Goal: Find specific page/section: Find specific page/section

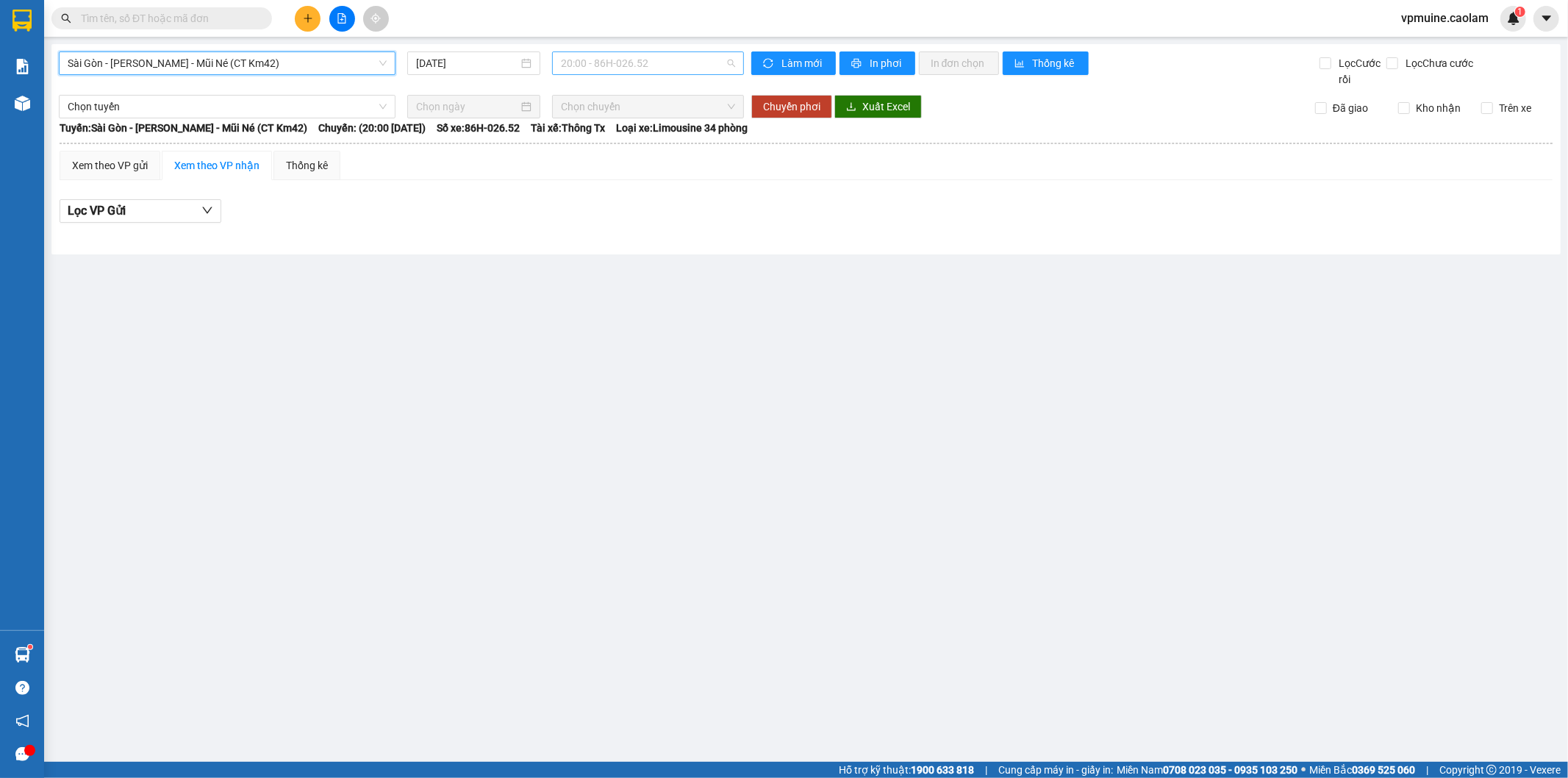
click at [585, 55] on span "20:00 - 86H-026.52" at bounding box center [648, 63] width 173 height 22
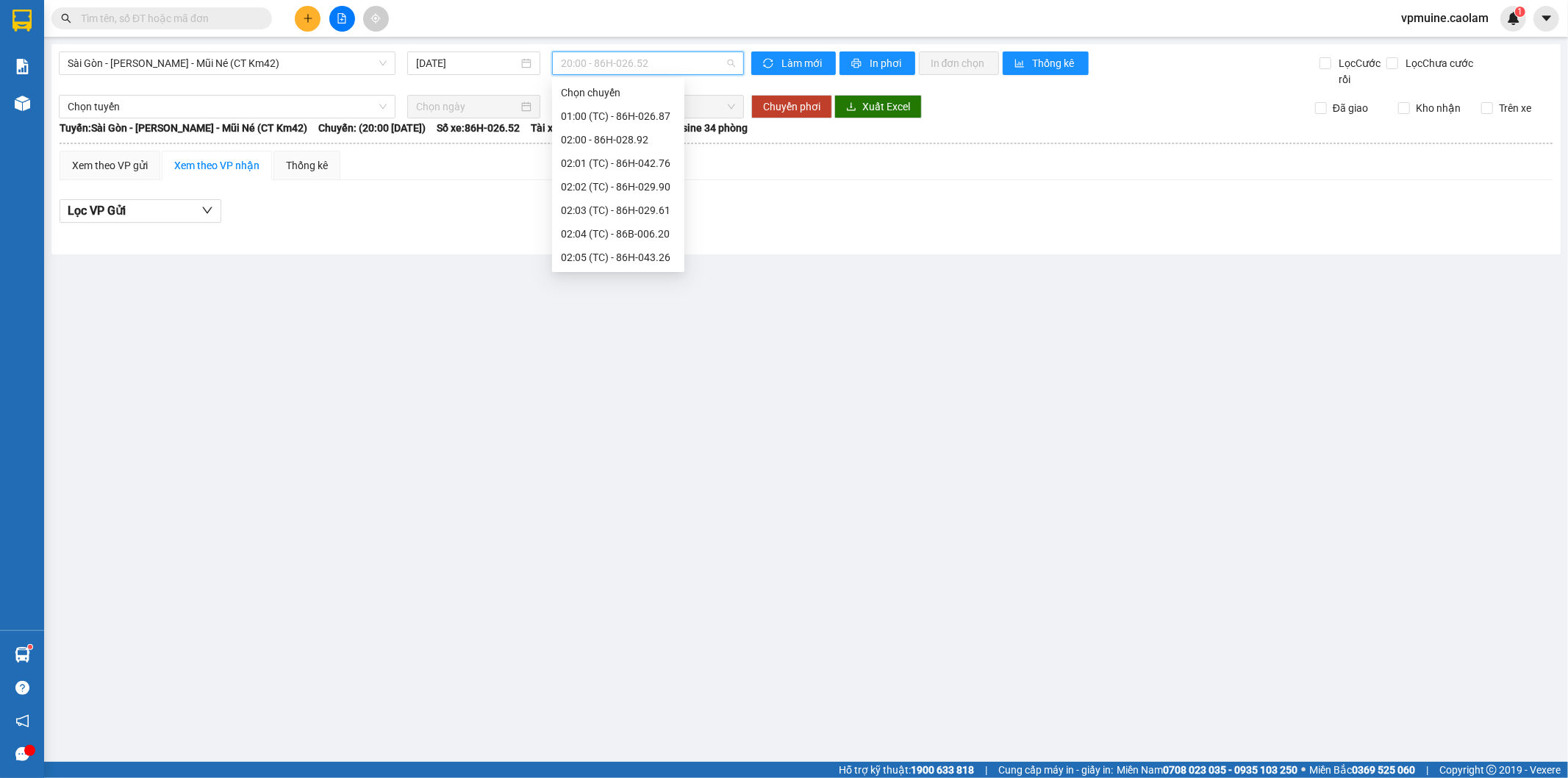
click at [594, 555] on div "18:00 - 86H-043.41" at bounding box center [618, 563] width 115 height 16
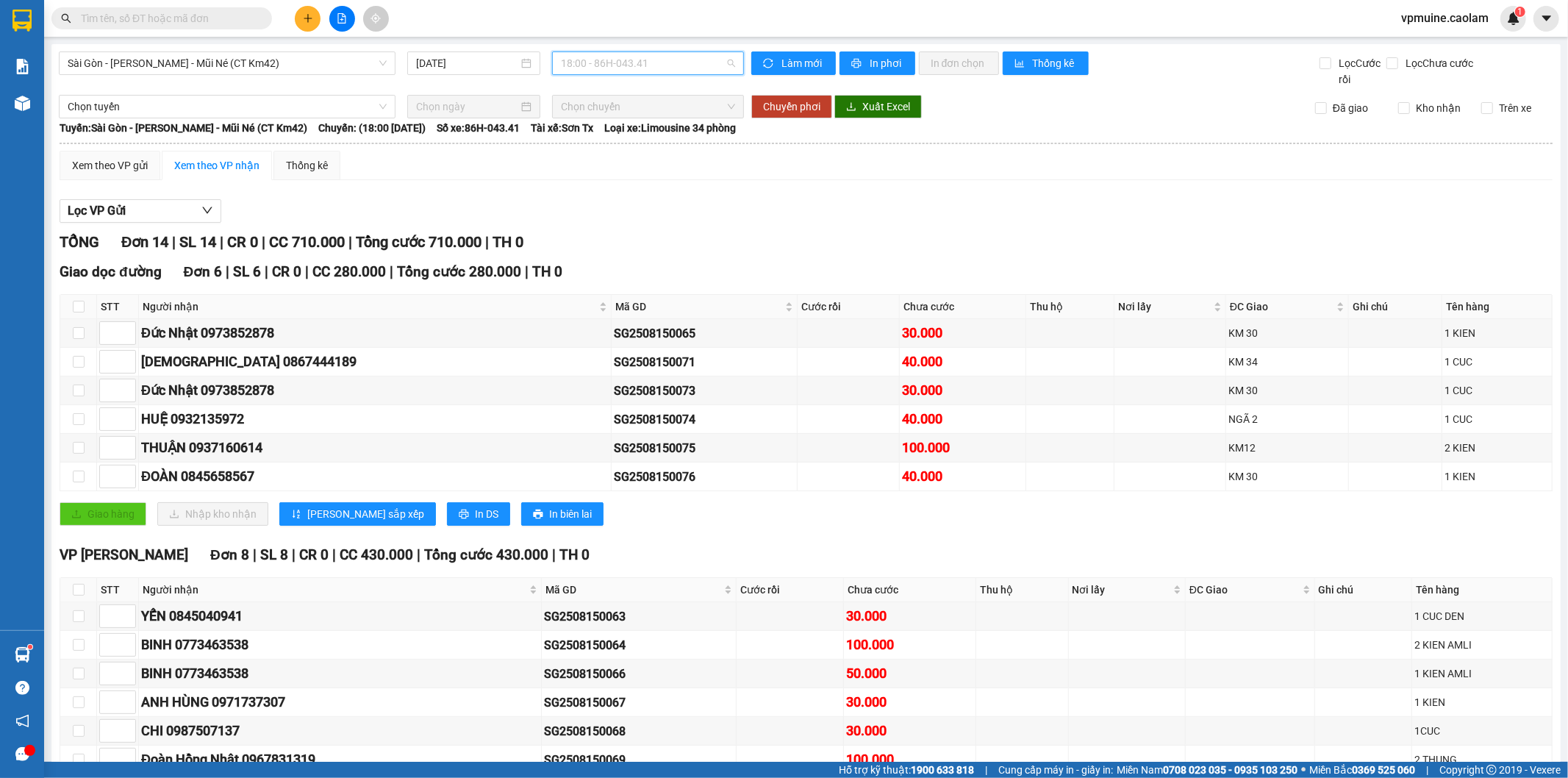
click at [673, 63] on span "18:00 - 86H-043.41" at bounding box center [648, 63] width 173 height 22
click at [600, 532] on div "17:01 (TC) - 86H-043.26" at bounding box center [615, 540] width 115 height 16
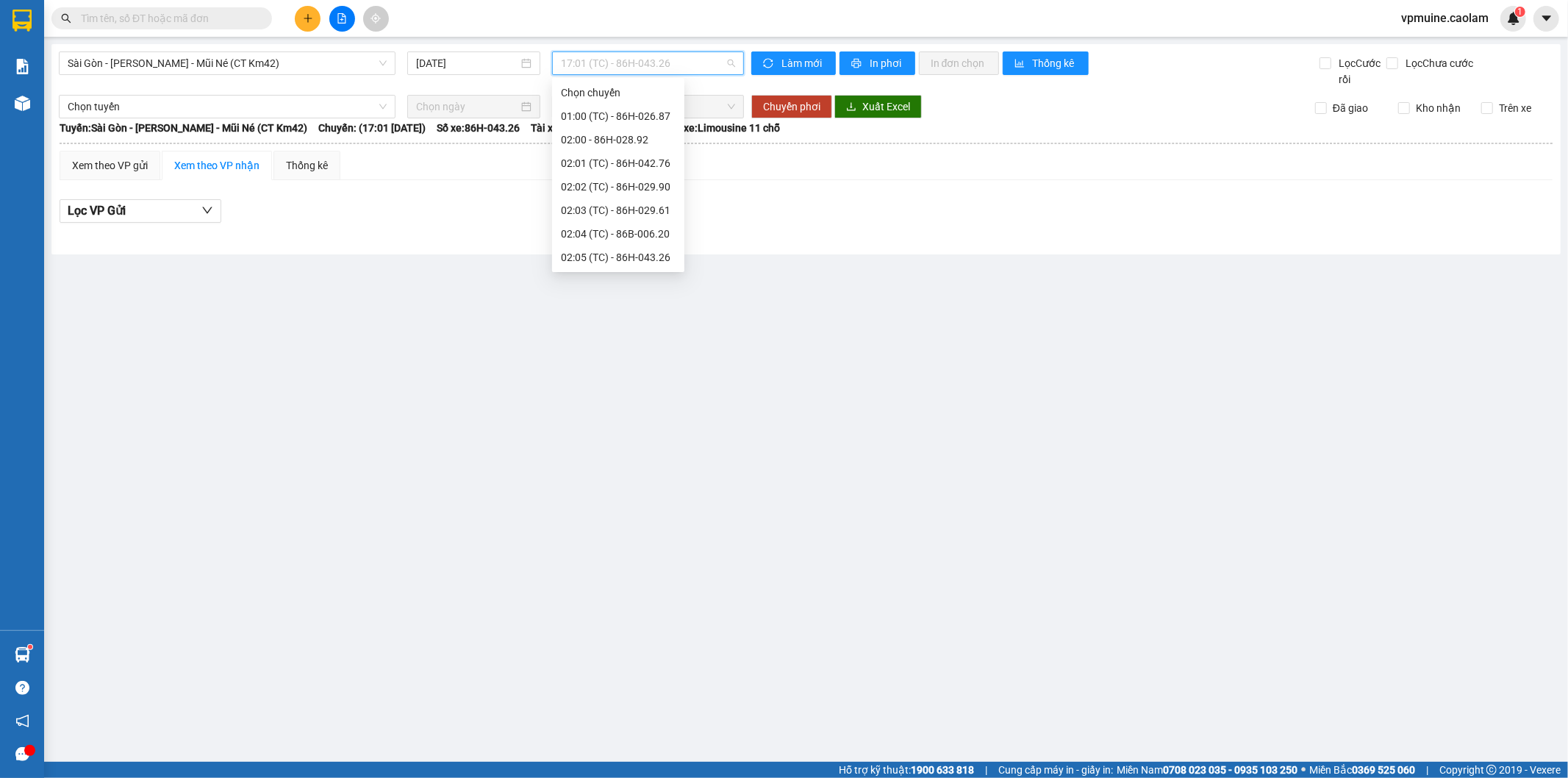
click at [681, 66] on span "17:01 (TC) - 86H-043.26" at bounding box center [648, 63] width 173 height 22
click at [605, 508] on div "17:00 - 86B-006.20" at bounding box center [618, 515] width 115 height 16
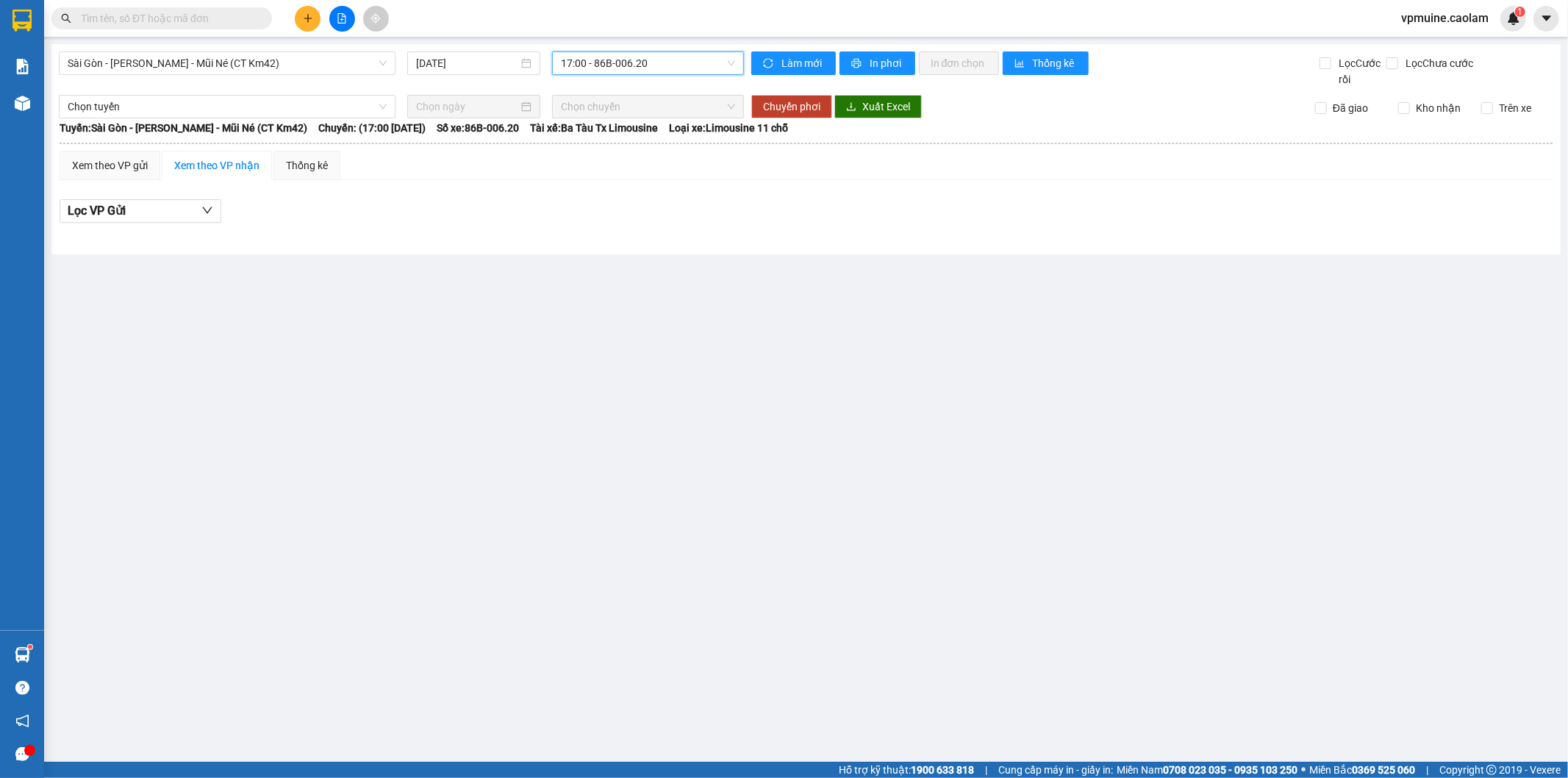
click at [671, 65] on span "17:00 - 86B-006.20" at bounding box center [648, 63] width 173 height 22
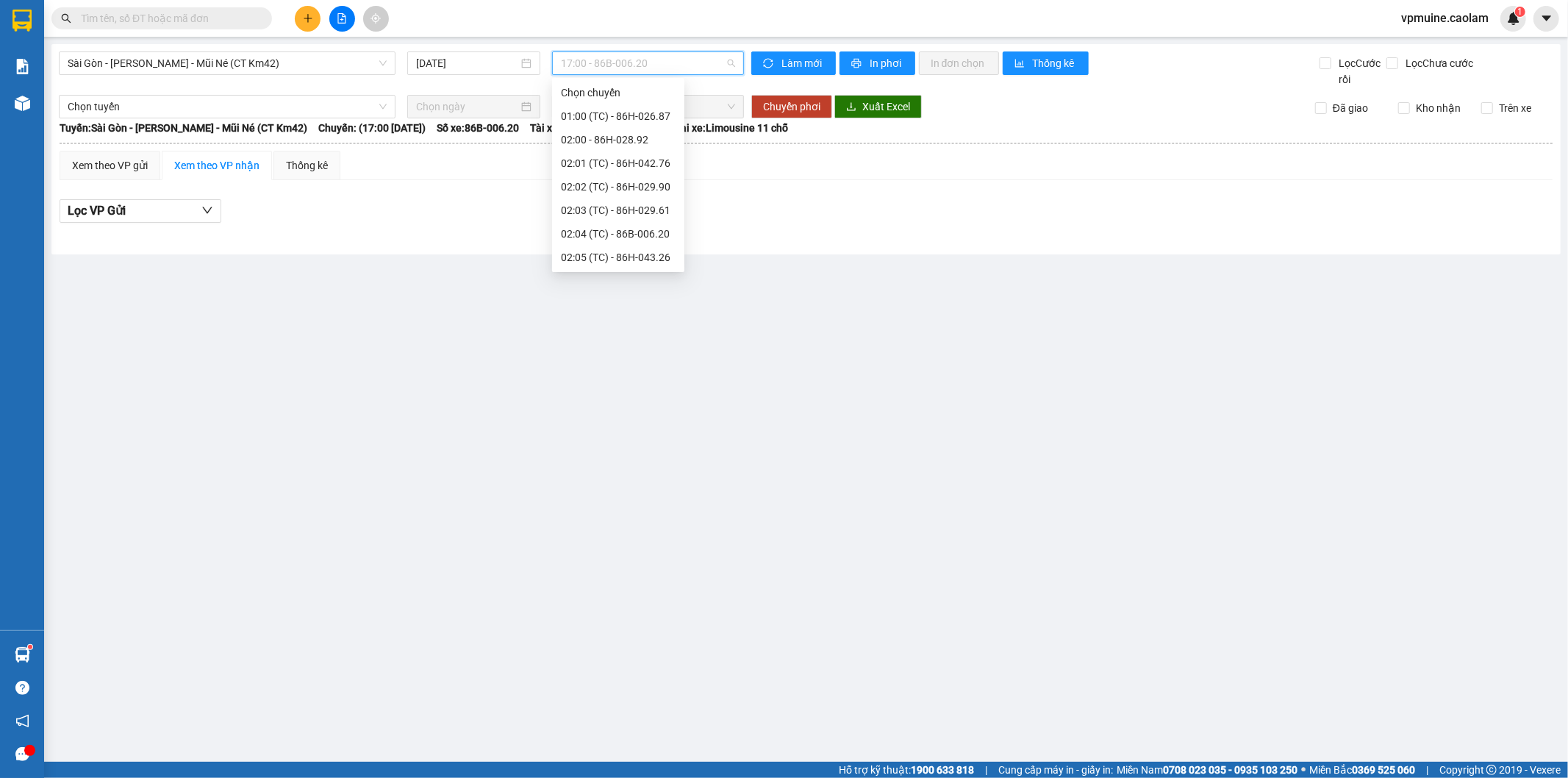
click at [598, 484] on div "14:00 - 86B-010.59" at bounding box center [618, 492] width 115 height 16
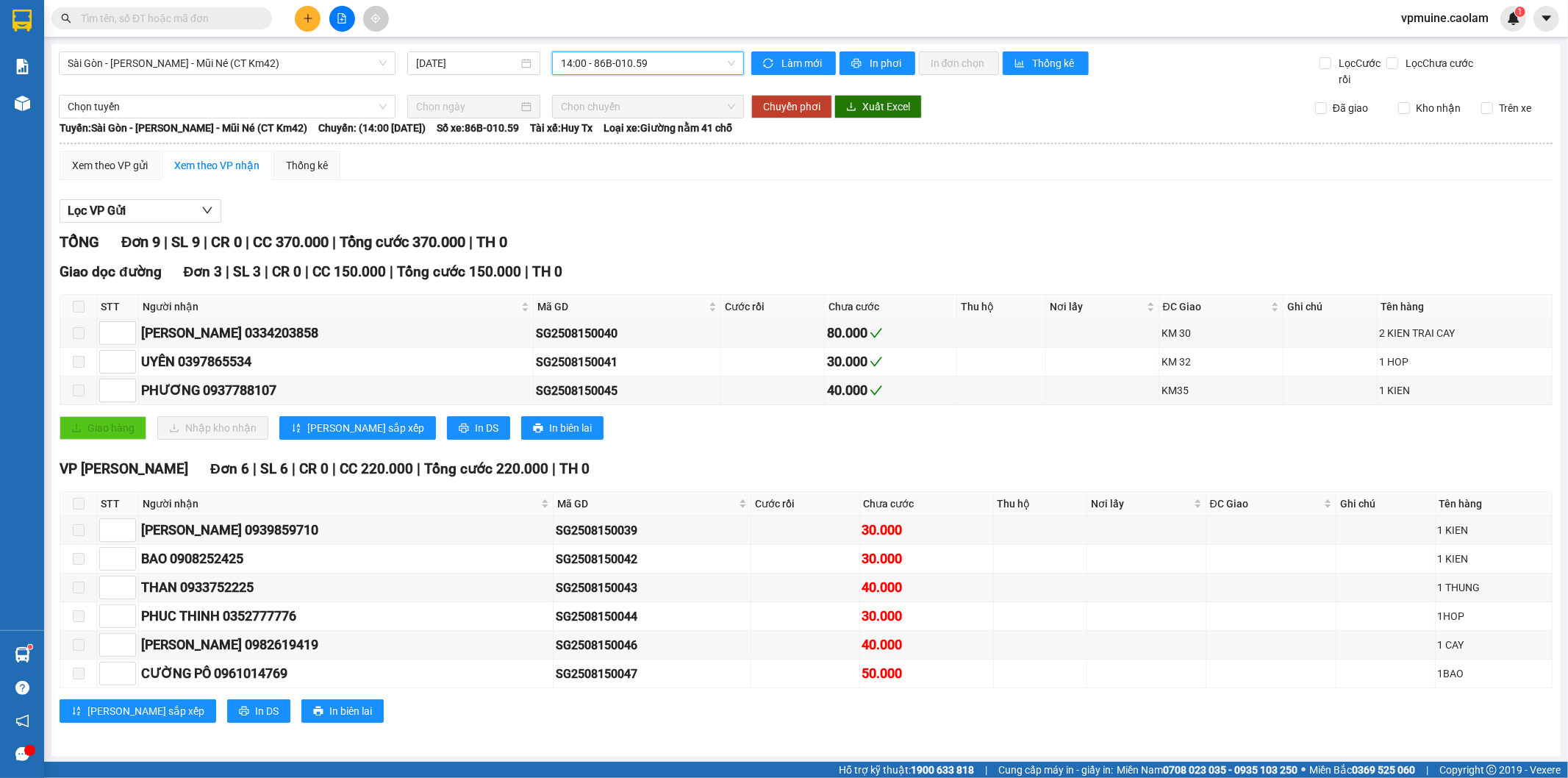
click at [681, 63] on span "14:00 - 86B-010.59" at bounding box center [648, 63] width 173 height 22
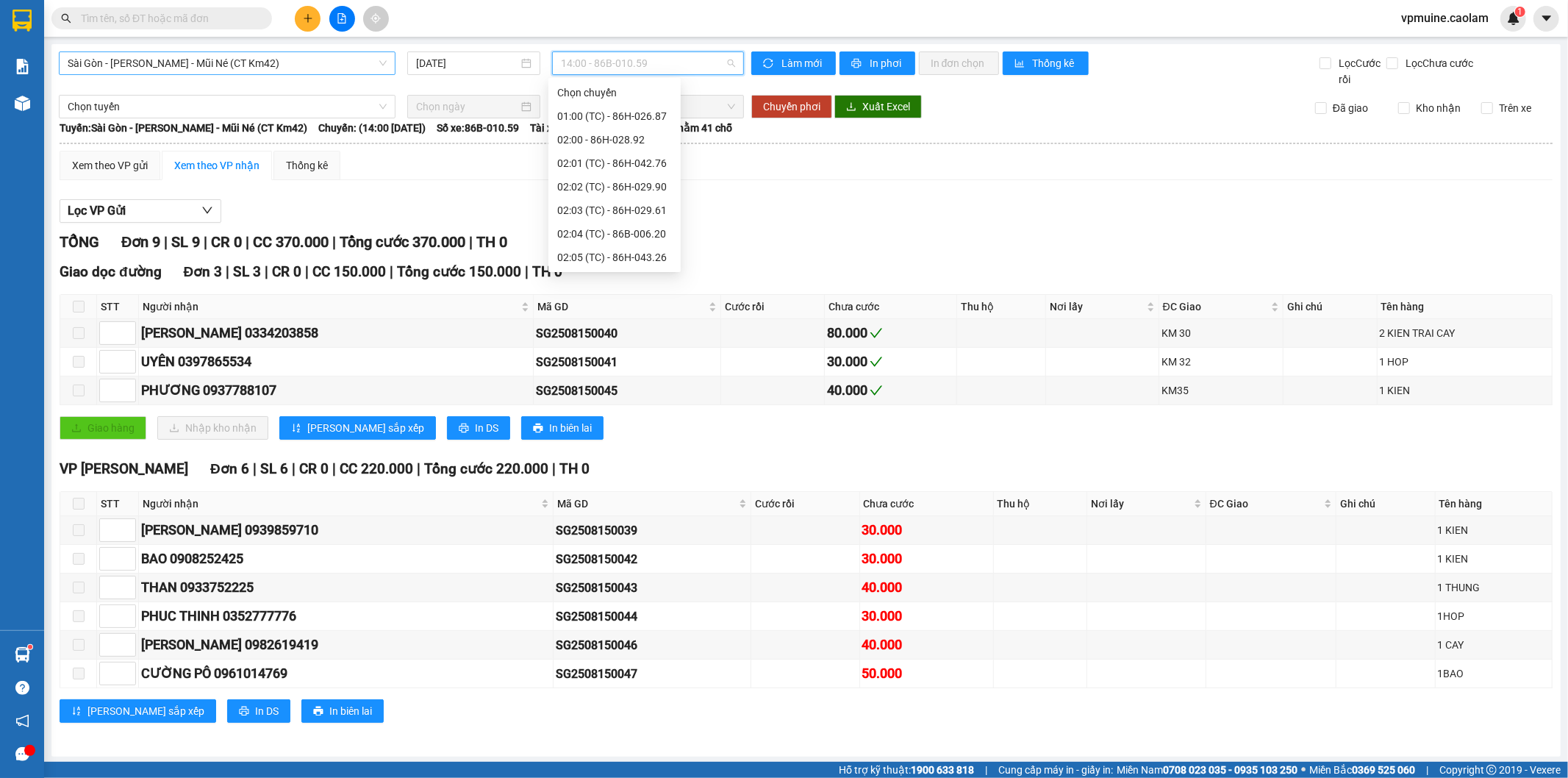
click at [302, 52] on span "Sài Gòn - [PERSON_NAME] - Mũi Né (CT Km42)" at bounding box center [227, 63] width 319 height 22
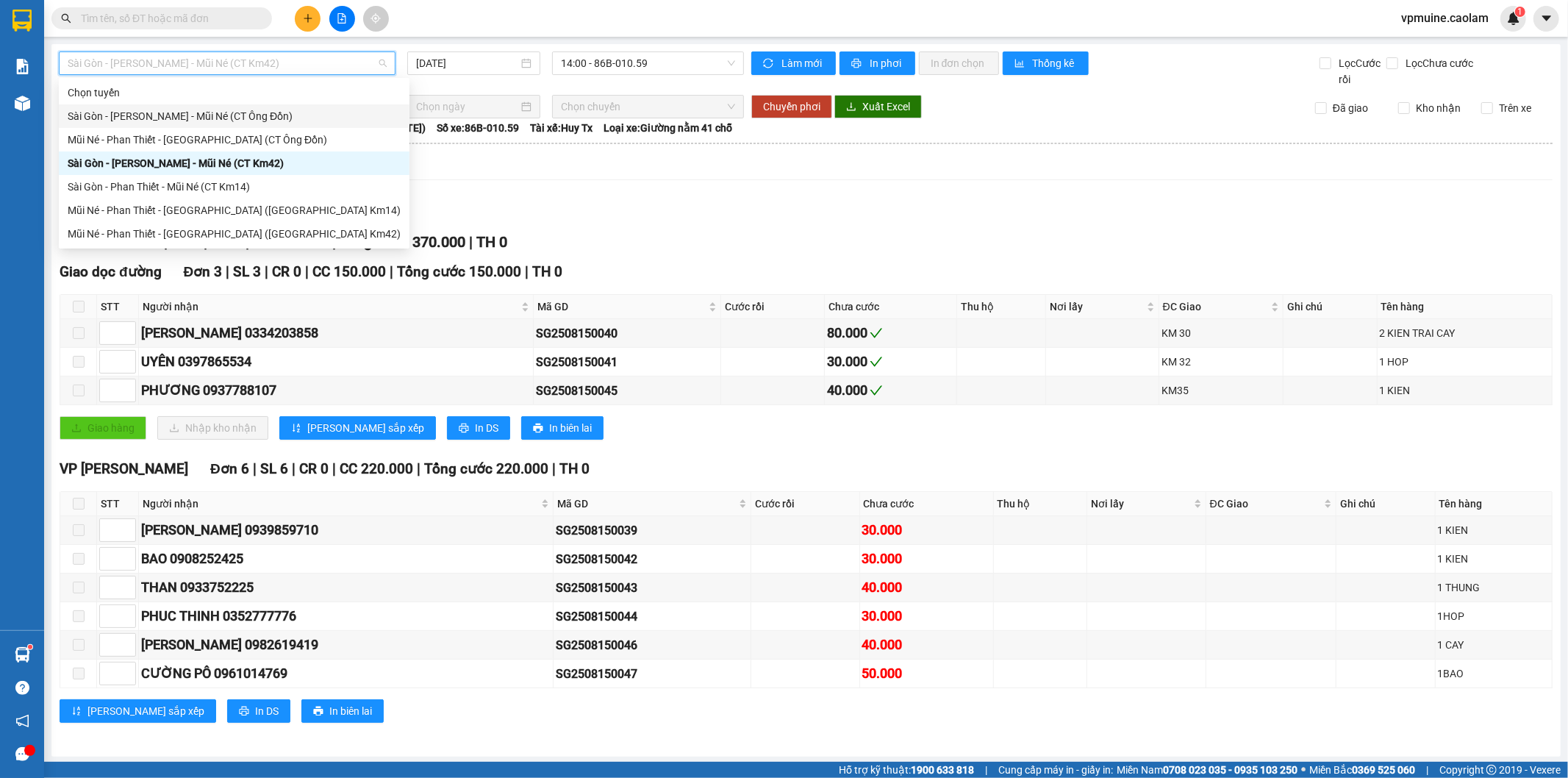
click at [310, 105] on div "Sài Gòn - [PERSON_NAME] - Mũi Né (CT Ông Đồn)" at bounding box center [234, 115] width 351 height 23
type input "[DATE]"
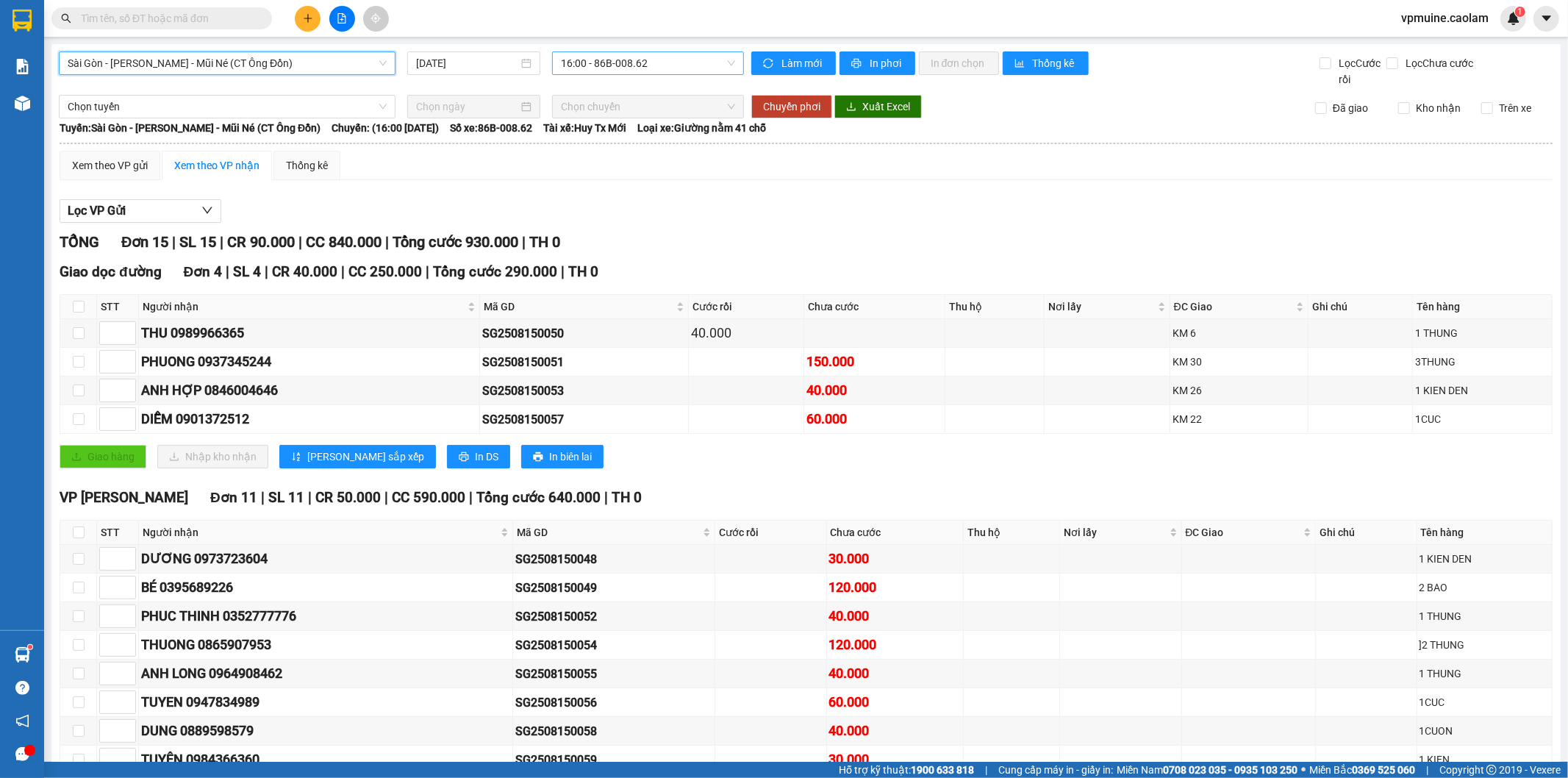
click at [647, 74] on div "16:00 - 86B-008.62" at bounding box center [647, 63] width 191 height 23
click at [269, 65] on span "Sài Gòn - [PERSON_NAME] - Mũi Né (CT Ông Đồn)" at bounding box center [227, 63] width 319 height 22
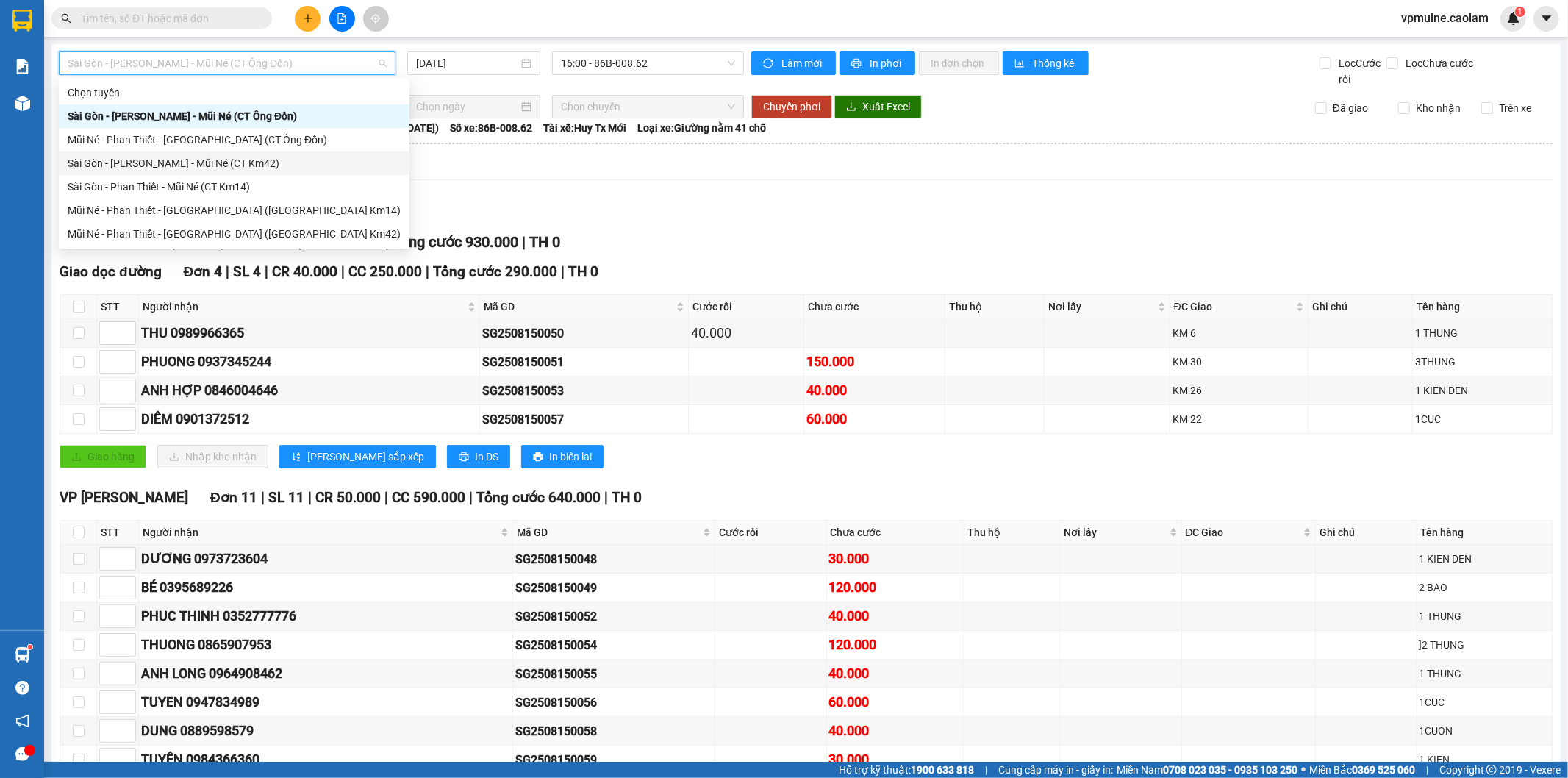
click at [284, 164] on div "Sài Gòn - [PERSON_NAME] - Mũi Né (CT Km42)" at bounding box center [235, 163] width 333 height 16
type input "[DATE]"
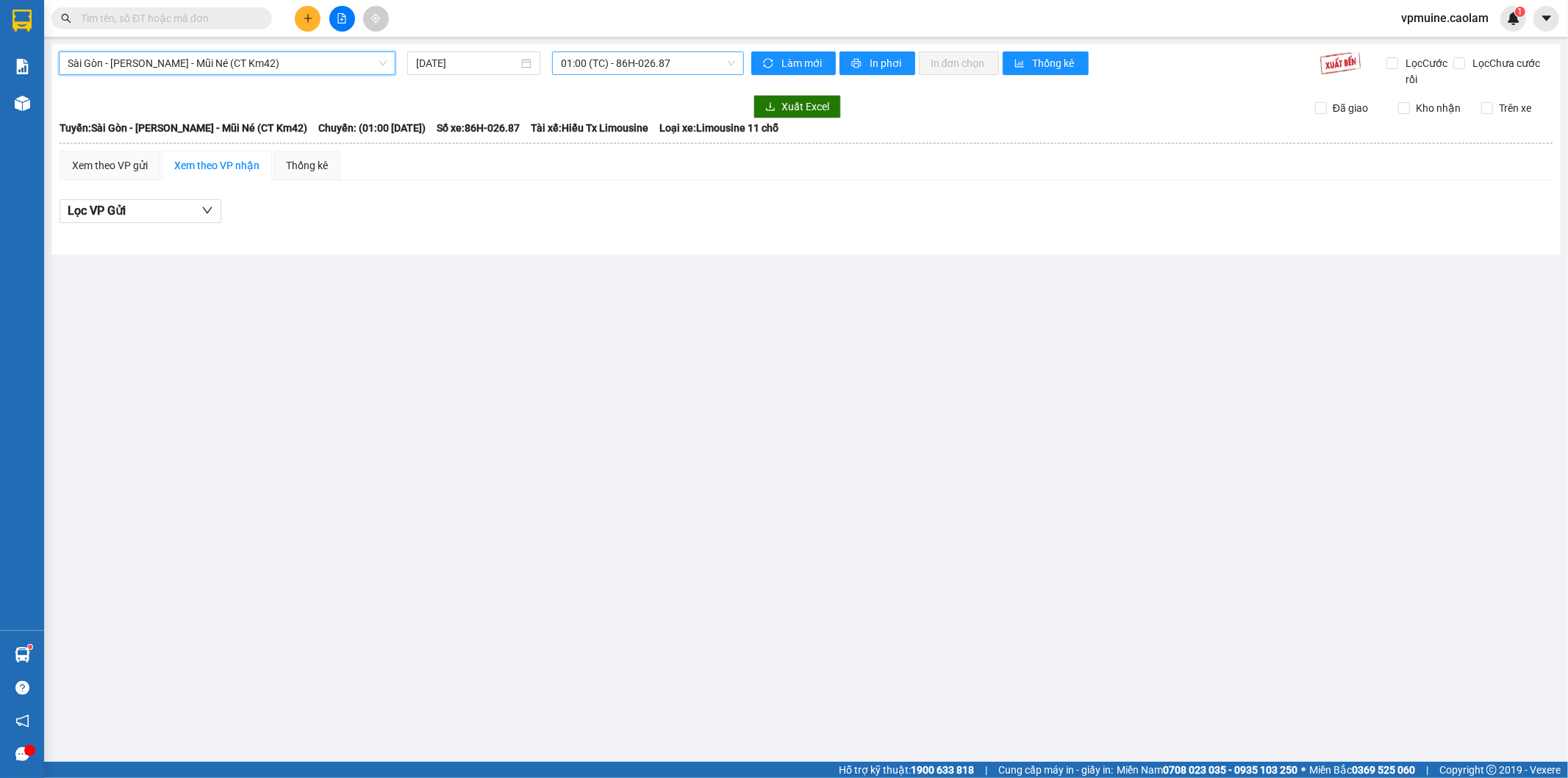
click at [638, 60] on span "01:00 (TC) - 86H-026.87" at bounding box center [648, 63] width 173 height 22
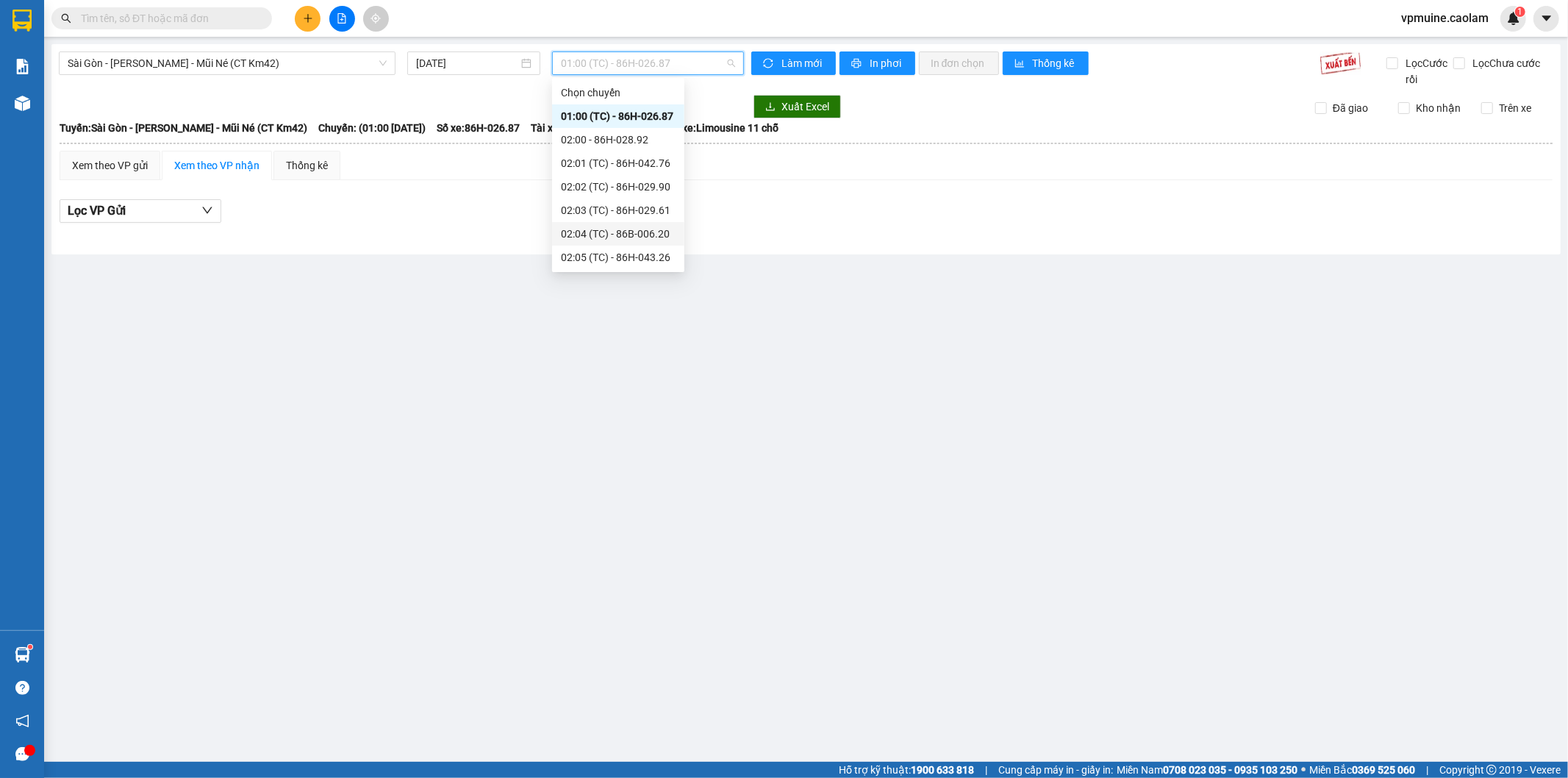
scroll to position [353, 0]
click at [623, 202] on div "18:00 - 86H-043.41" at bounding box center [618, 210] width 115 height 16
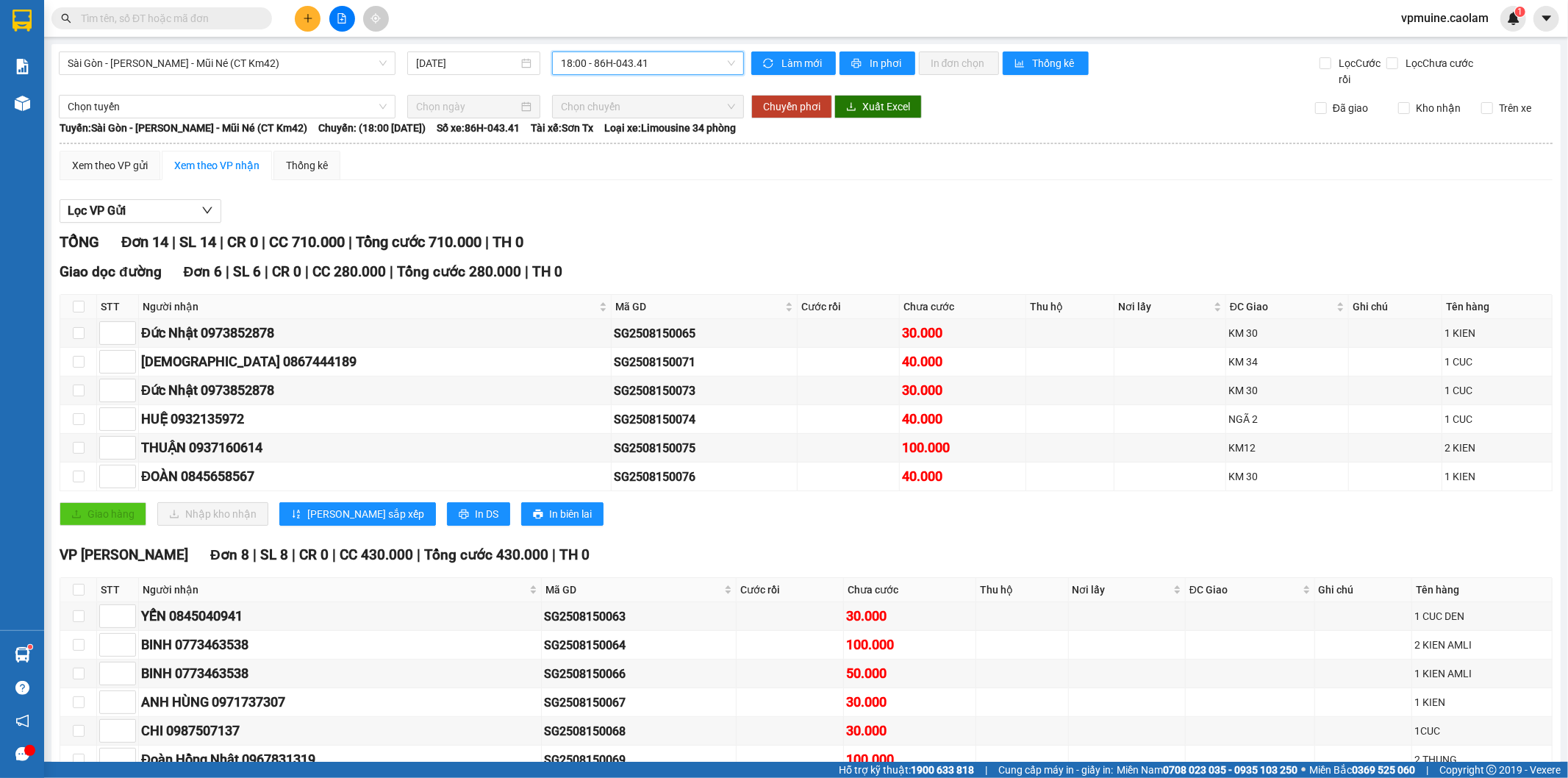
click at [707, 63] on span "18:00 - 86H-043.41" at bounding box center [648, 63] width 173 height 22
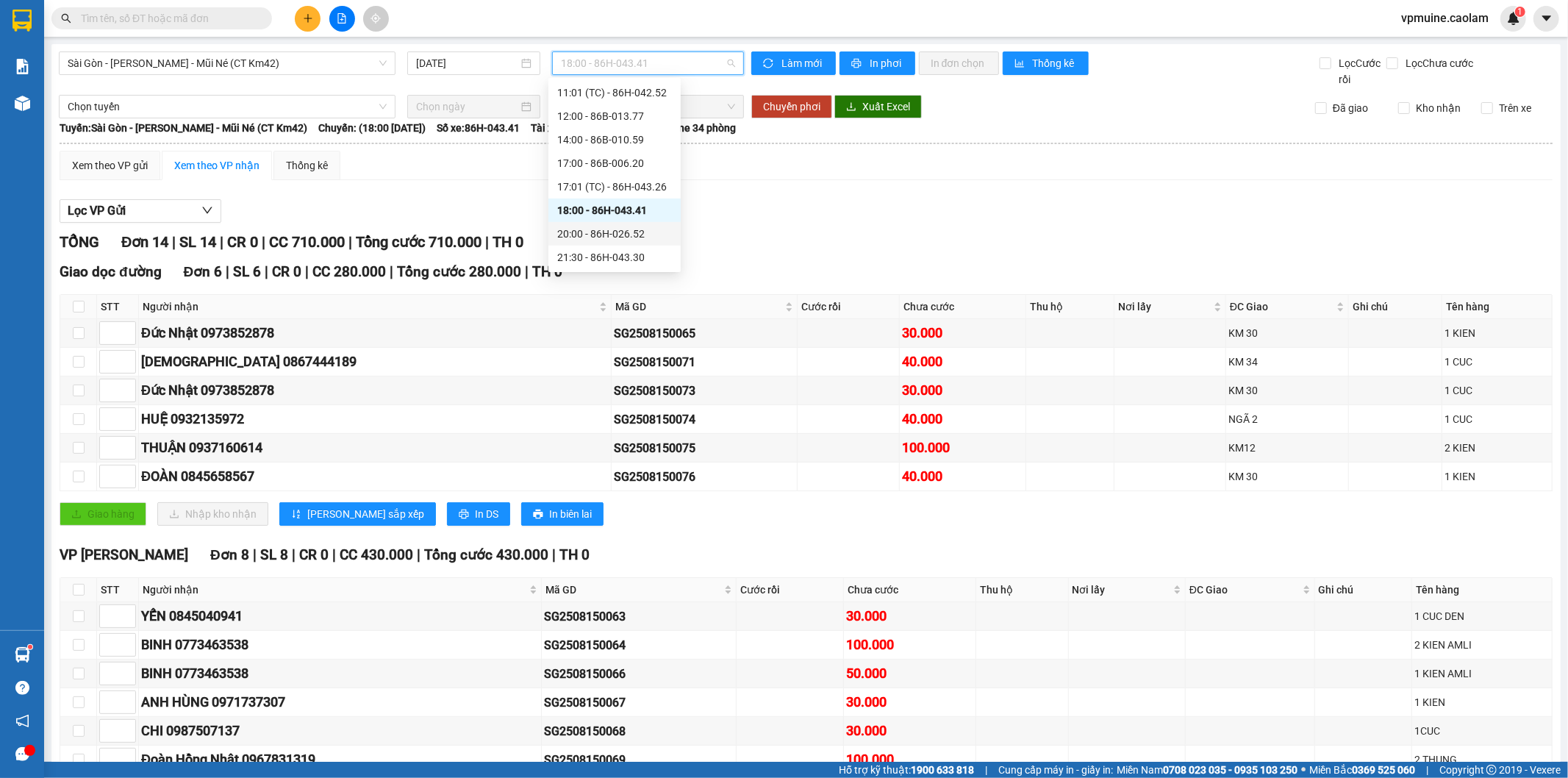
click at [618, 236] on div "20:00 - 86H-026.52" at bounding box center [615, 233] width 115 height 16
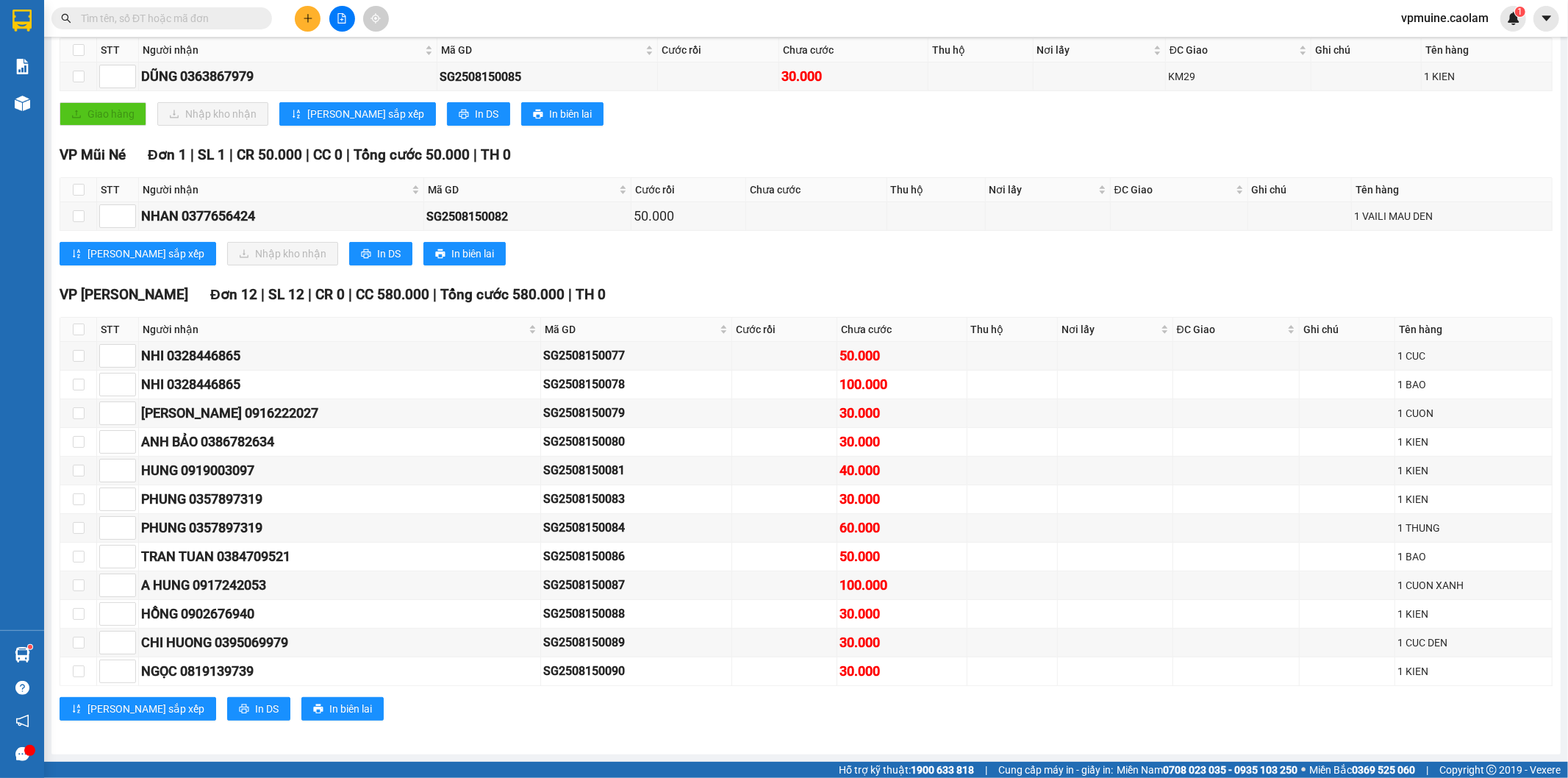
scroll to position [97, 0]
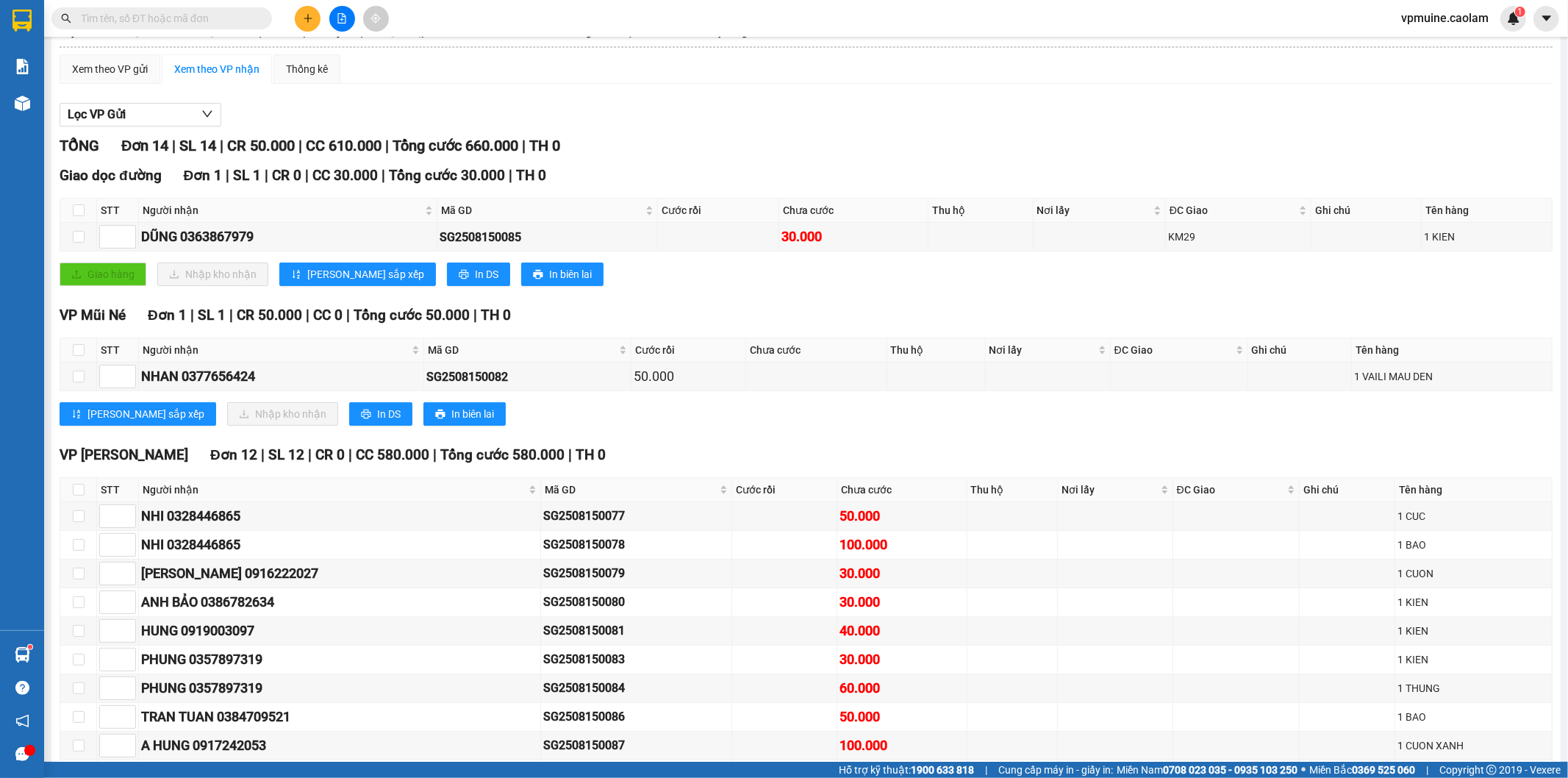
click at [112, 318] on span "VP Mũi Né" at bounding box center [93, 315] width 66 height 17
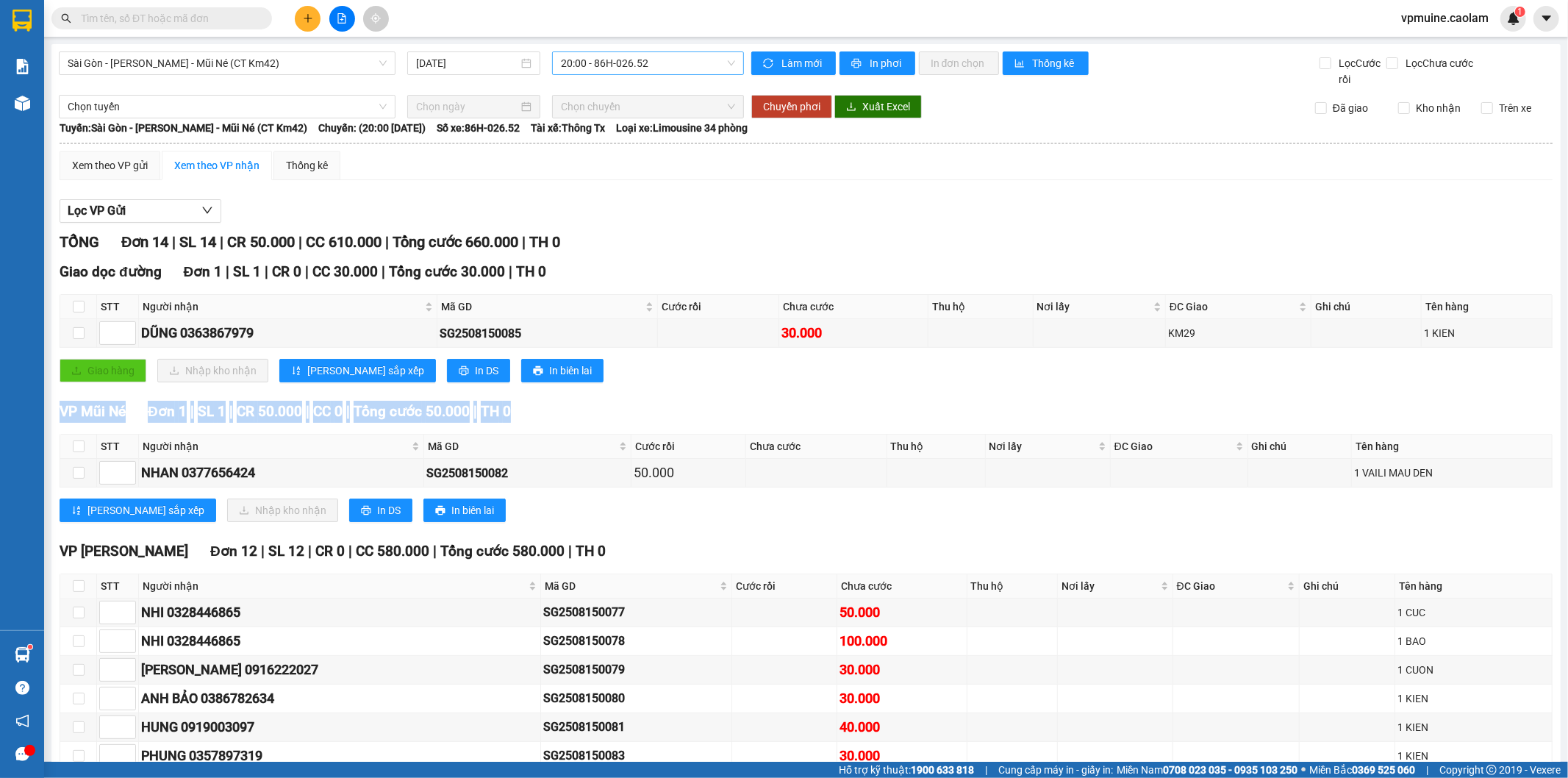
click at [611, 61] on span "20:00 - 86H-026.52" at bounding box center [648, 63] width 173 height 22
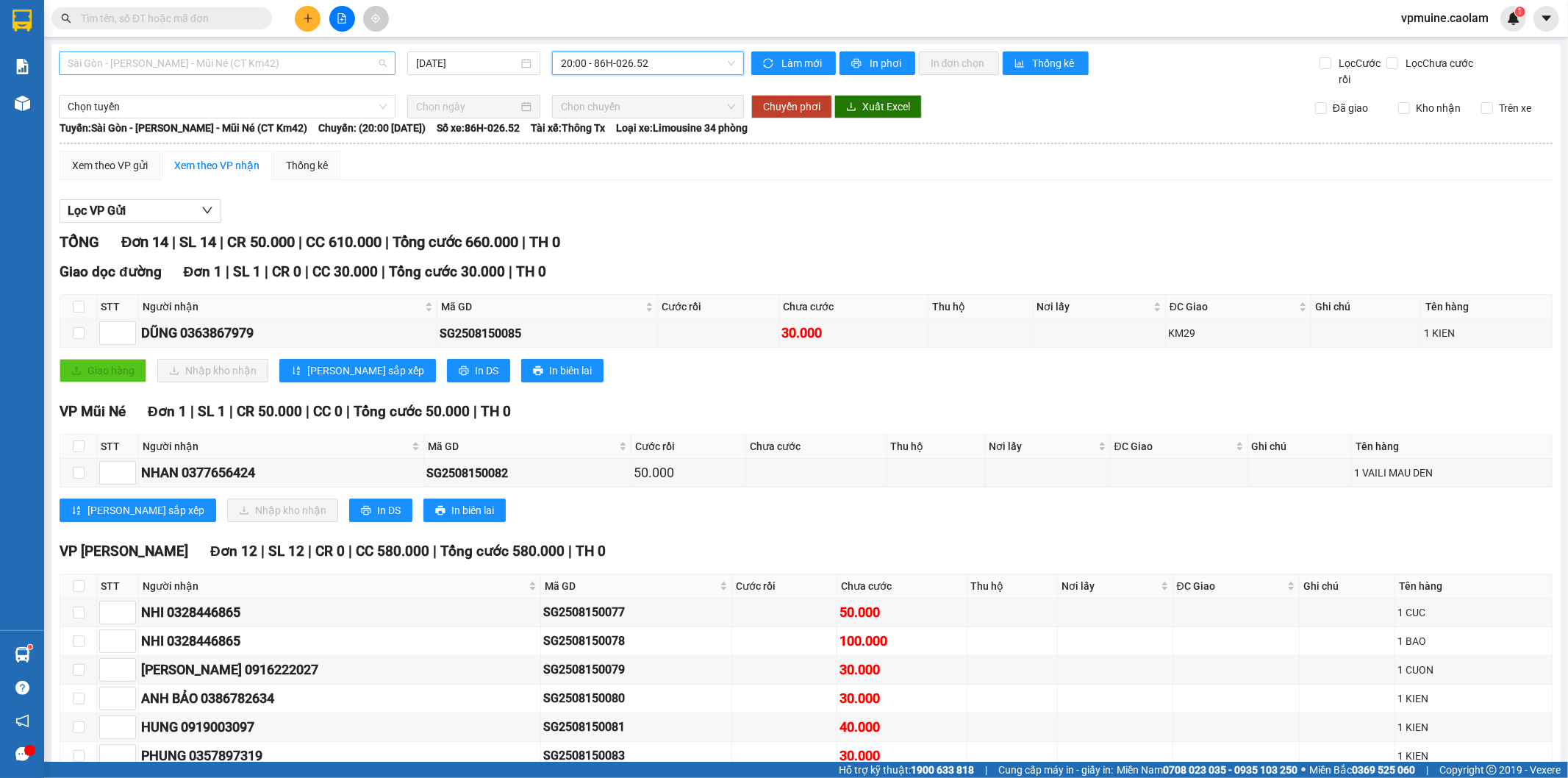
click at [299, 69] on span "Sài Gòn - [PERSON_NAME] - Mũi Né (CT Km42)" at bounding box center [227, 63] width 319 height 22
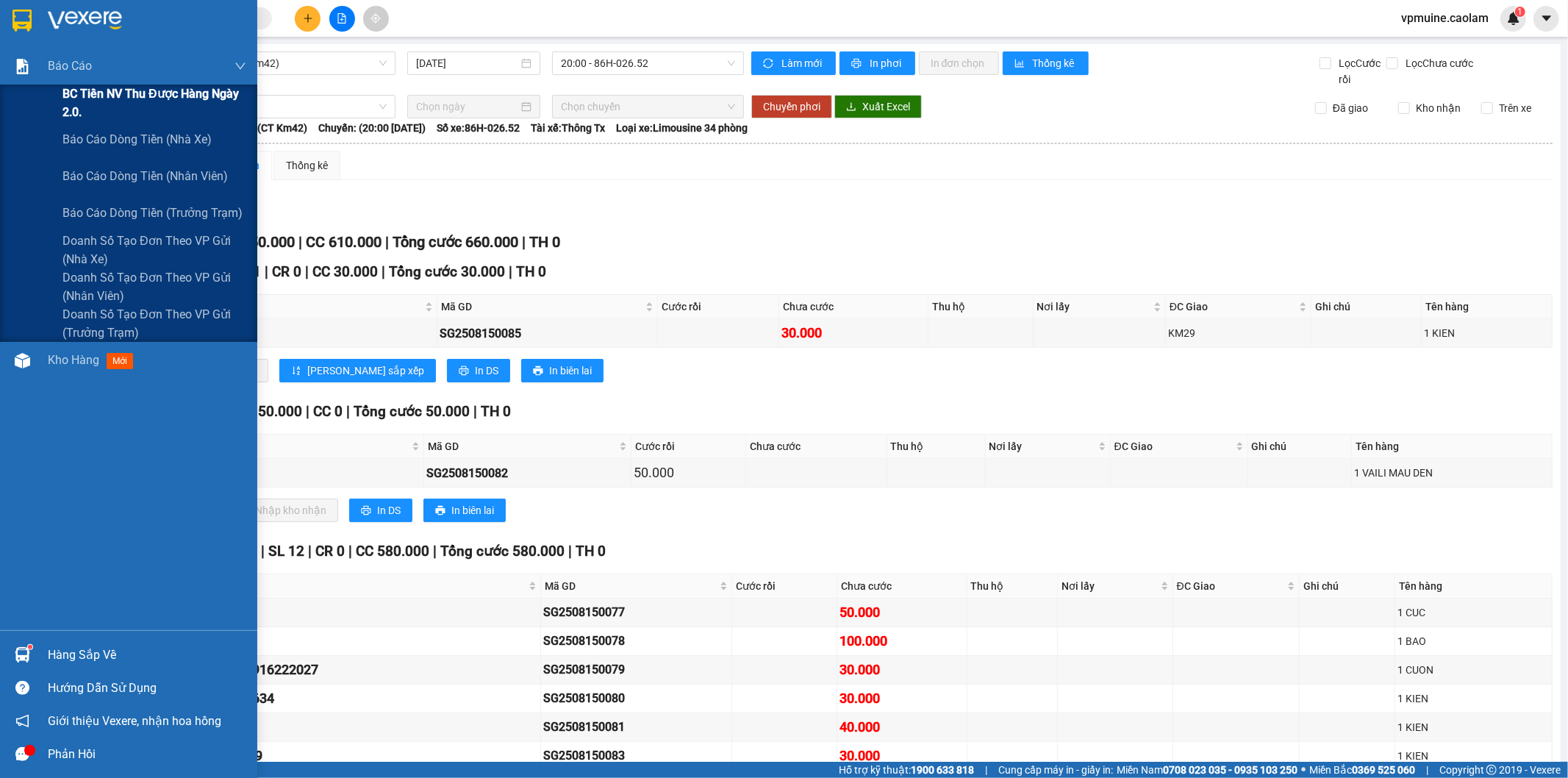
click at [48, 116] on div "BC Tiền NV thu được hàng ngày 2.0." at bounding box center [128, 103] width 257 height 37
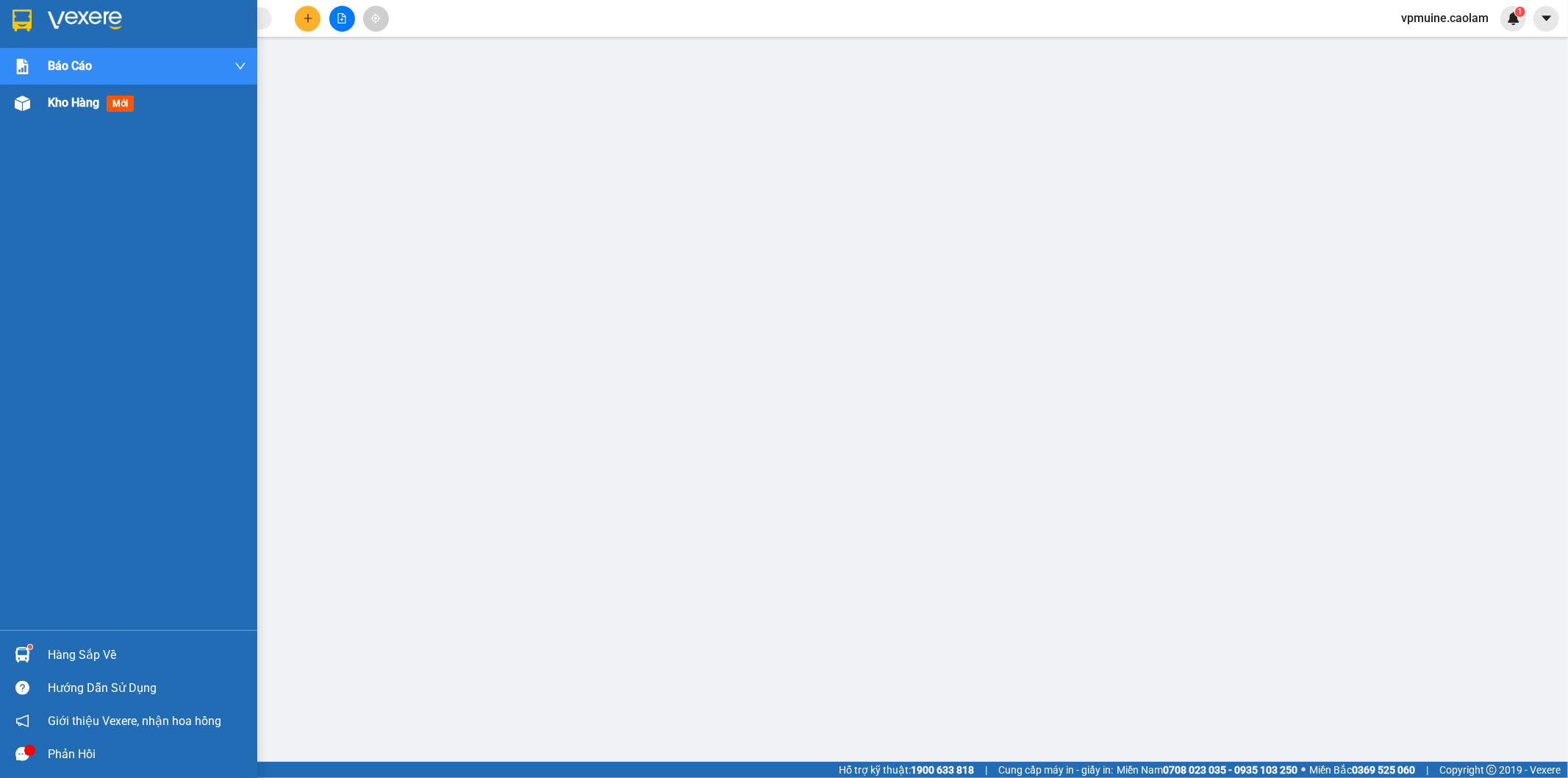
click at [75, 105] on span "Kho hàng" at bounding box center [73, 103] width 51 height 14
